Goal: Transaction & Acquisition: Purchase product/service

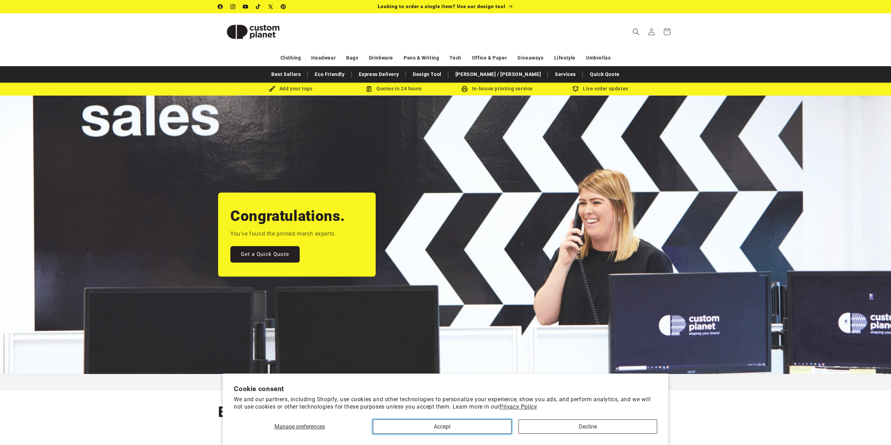
click at [427, 421] on button "Accept" at bounding box center [442, 426] width 139 height 14
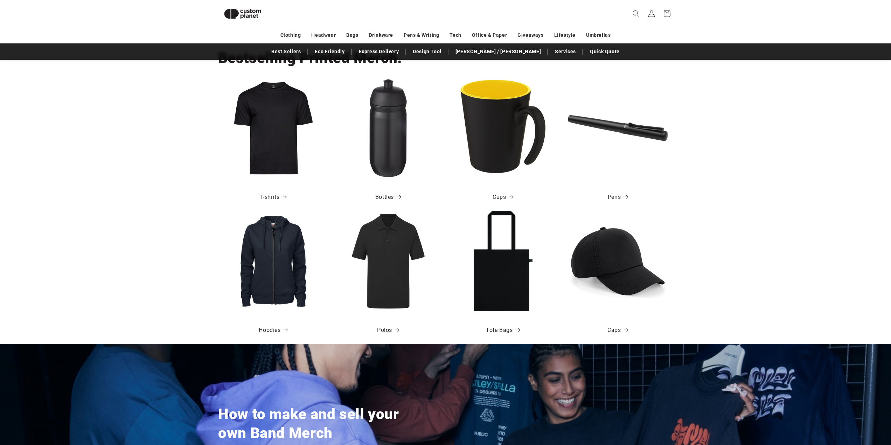
scroll to position [210, 0]
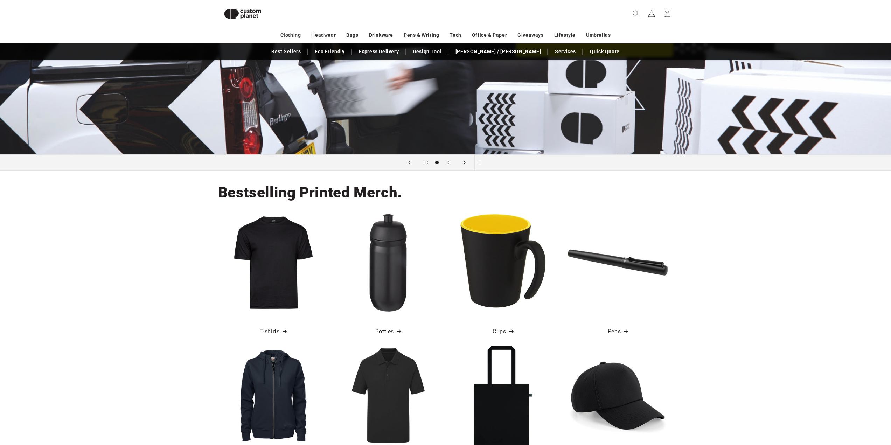
click at [467, 163] on span "Next slide" at bounding box center [464, 162] width 7 height 7
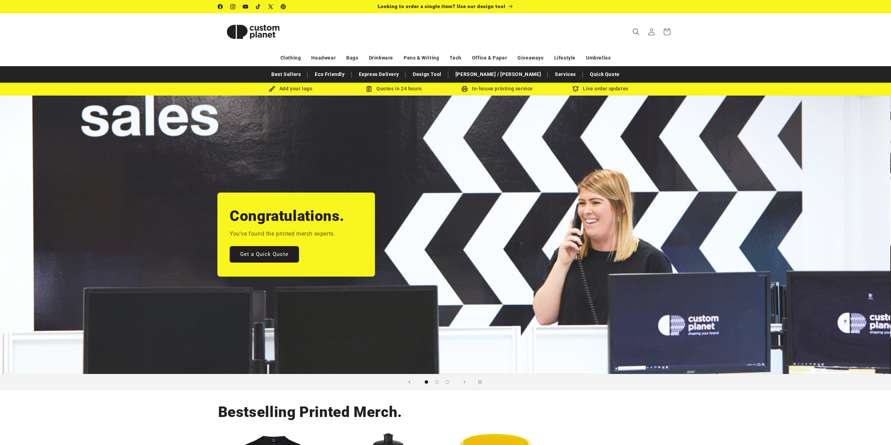
scroll to position [0, 0]
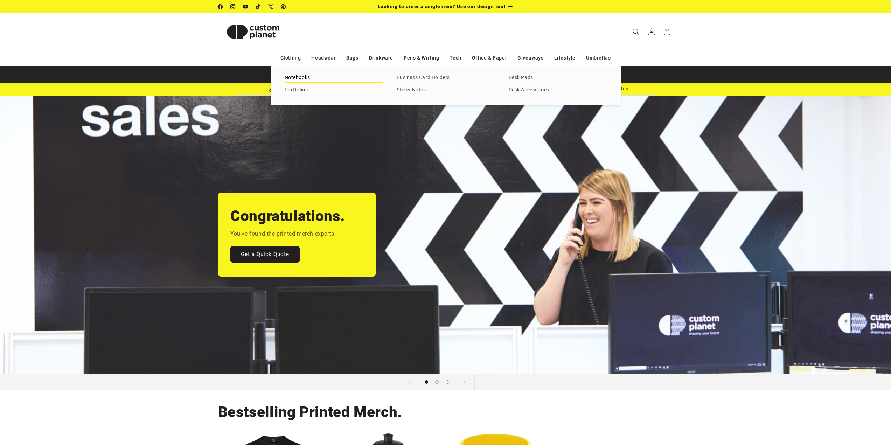
click at [307, 79] on link "Notebooks" at bounding box center [334, 77] width 98 height 9
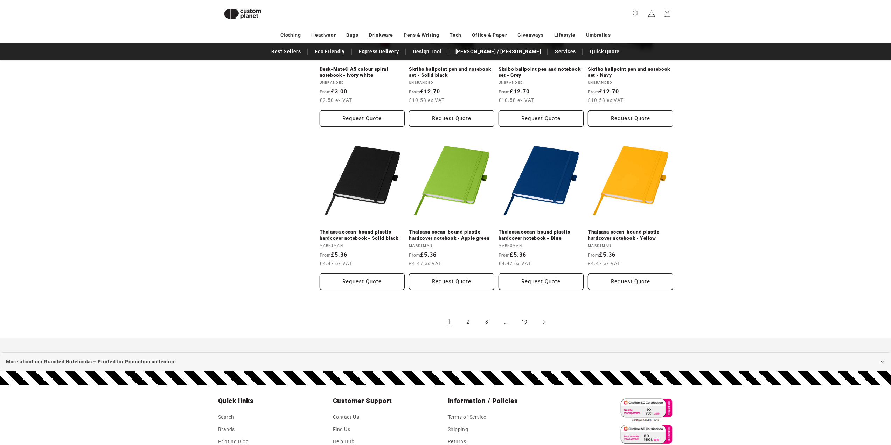
scroll to position [754, 0]
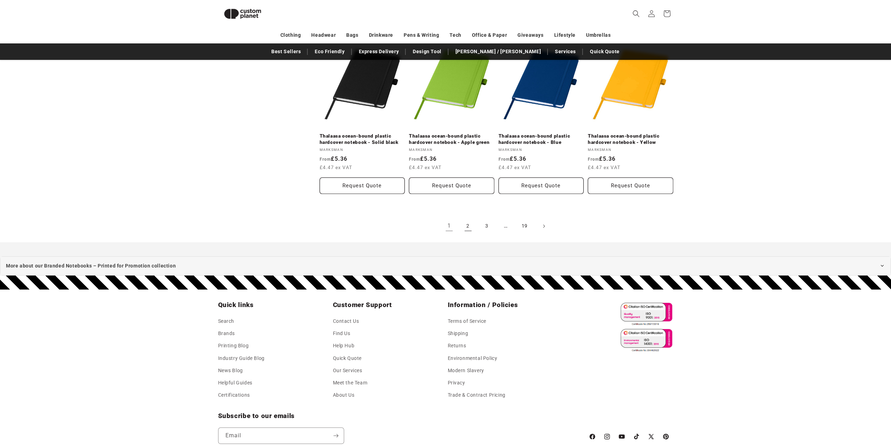
click at [470, 230] on link "2" at bounding box center [467, 225] width 15 height 15
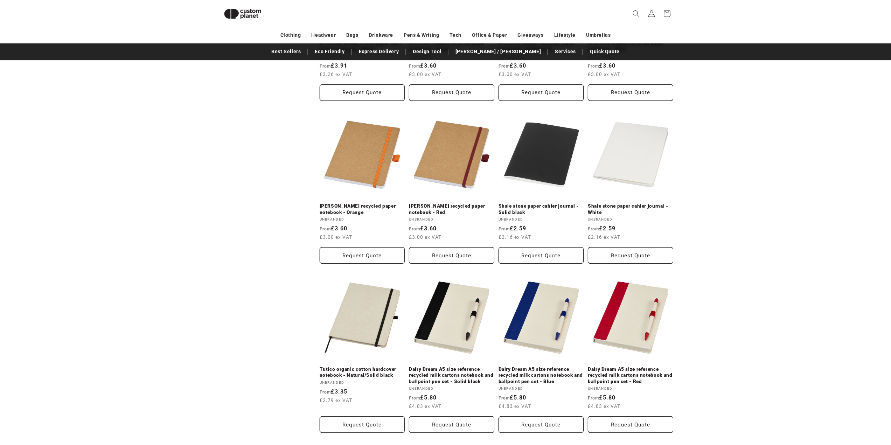
scroll to position [341, 0]
